Goal: Transaction & Acquisition: Purchase product/service

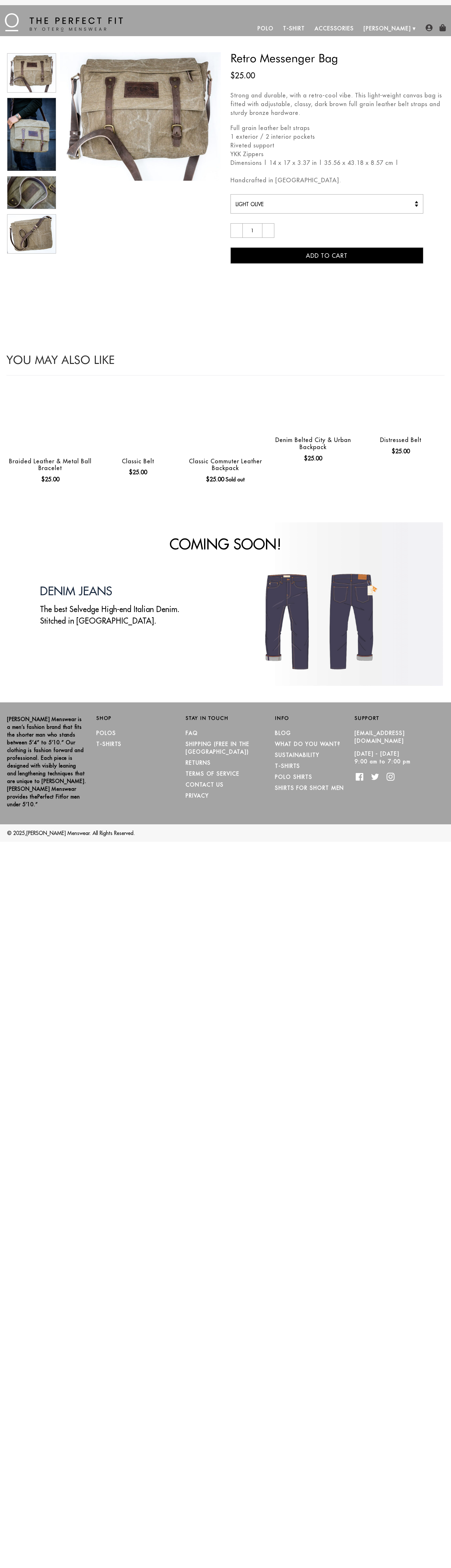
select select
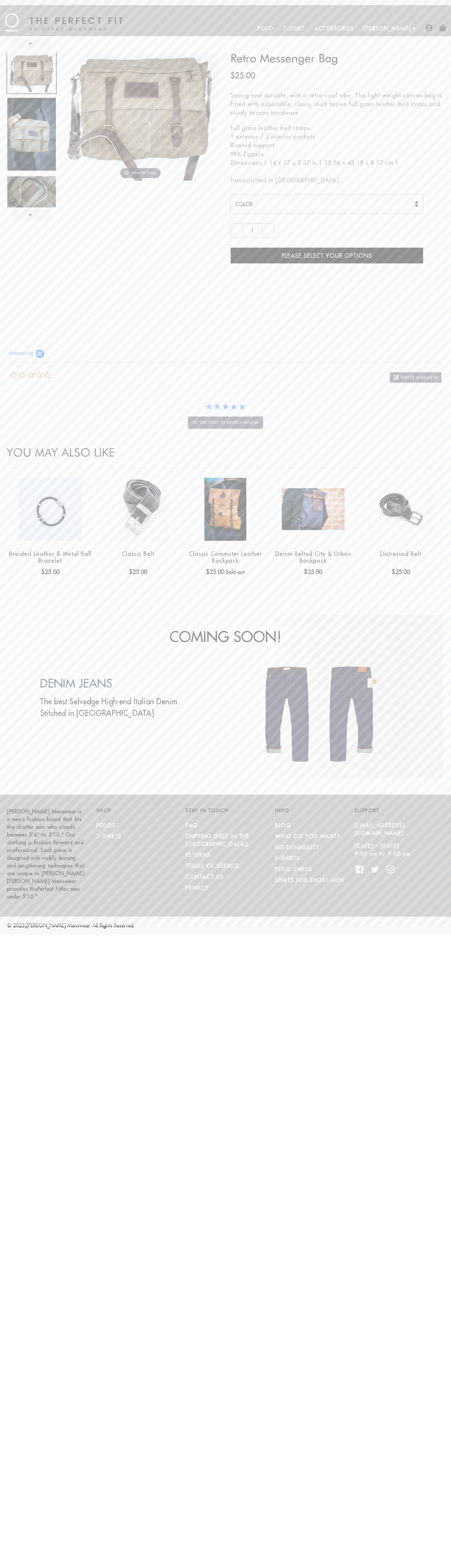
click at [420, 378] on span "write a review" at bounding box center [419, 378] width 37 height 5
select select "Light Olive"
click at [327, 256] on span "Add to cart" at bounding box center [327, 255] width 41 height 7
